Goal: Transaction & Acquisition: Register for event/course

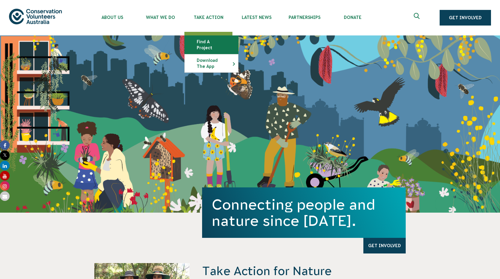
click at [215, 44] on link "Find a project" at bounding box center [211, 45] width 53 height 18
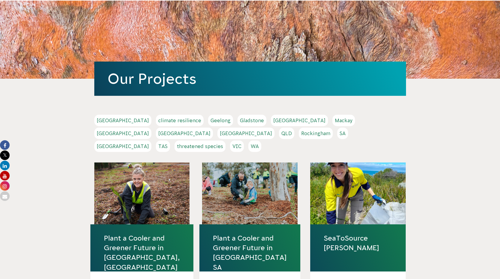
scroll to position [150, 0]
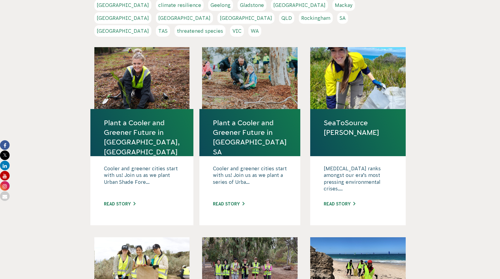
drag, startPoint x: 139, startPoint y: 15, endPoint x: 204, endPoint y: 47, distance: 72.4
click at [337, 15] on link "SA" at bounding box center [342, 17] width 11 height 11
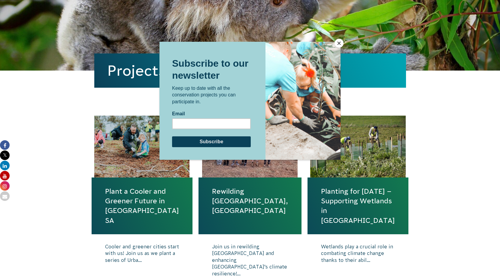
scroll to position [150, 0]
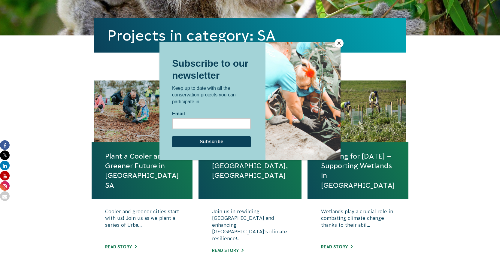
click at [339, 43] on button "Close" at bounding box center [339, 43] width 9 height 9
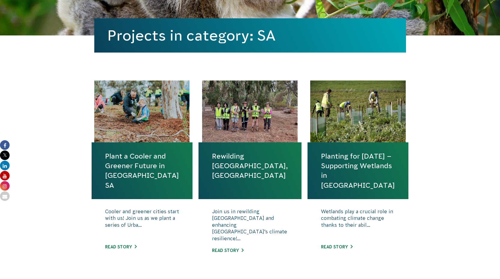
click at [243, 156] on link "Rewilding [GEOGRAPHIC_DATA], [GEOGRAPHIC_DATA]" at bounding box center [250, 165] width 76 height 29
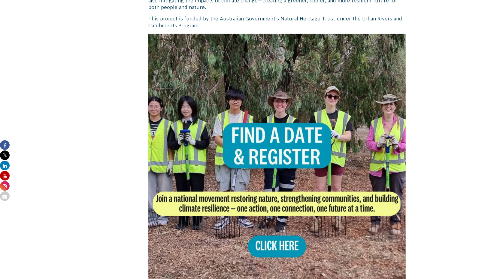
scroll to position [331, 0]
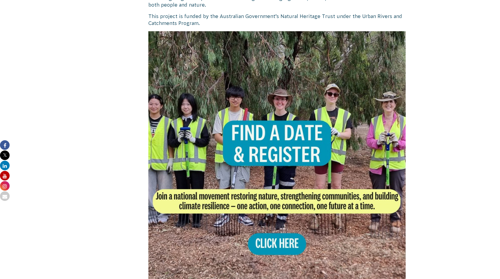
click at [270, 216] on img at bounding box center [277, 160] width 258 height 258
